Goal: Check status: Check status

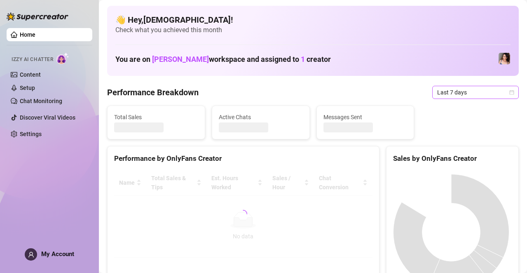
click at [463, 92] on span "Last 7 days" at bounding box center [475, 92] width 77 height 12
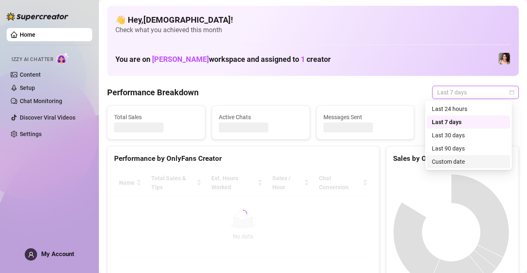
click at [449, 160] on div "Custom date" at bounding box center [468, 161] width 73 height 9
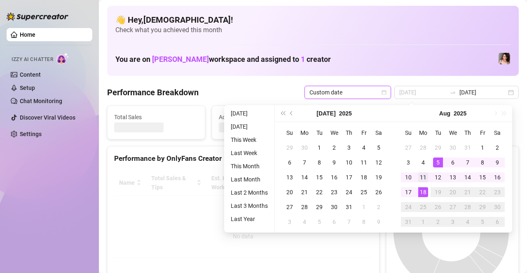
type input "[DATE]"
click at [425, 173] on div "11" at bounding box center [423, 177] width 10 height 10
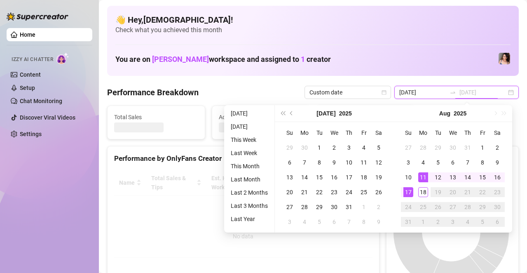
type input "[DATE]"
click at [410, 189] on div "17" at bounding box center [409, 192] width 10 height 10
type input "[DATE]"
